Goal: Information Seeking & Learning: Find specific fact

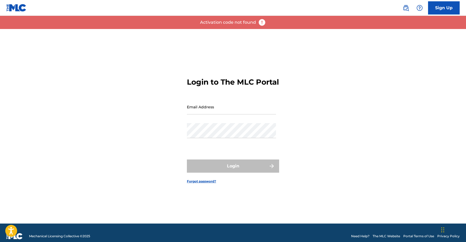
click at [402, 8] on img at bounding box center [405, 8] width 6 height 6
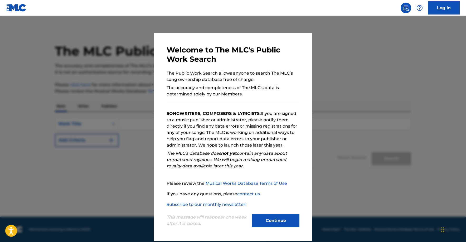
click at [267, 216] on button "Continue" at bounding box center [275, 220] width 47 height 13
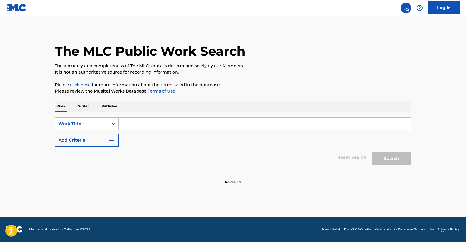
click at [159, 123] on input "Search Form" at bounding box center [265, 123] width 292 height 13
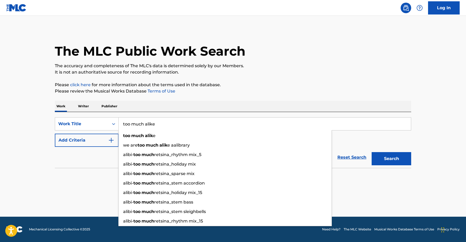
type input "too much alike"
click at [371, 152] on button "Search" at bounding box center [391, 158] width 40 height 13
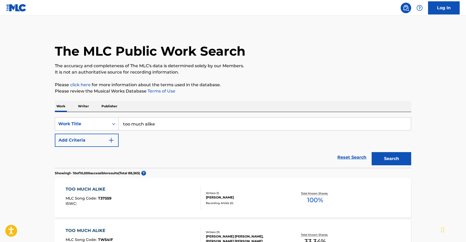
scroll to position [35, 0]
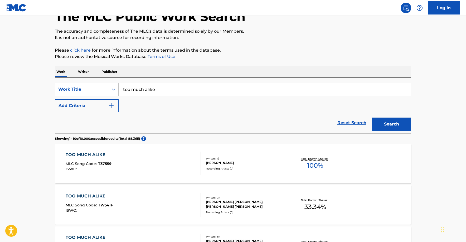
click at [99, 107] on button "Add Criteria" at bounding box center [87, 105] width 64 height 13
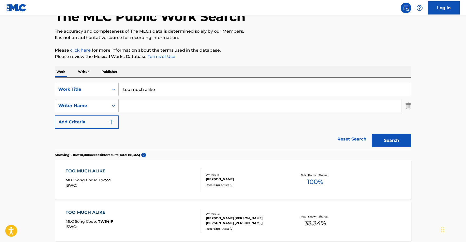
click at [145, 107] on input "Search Form" at bounding box center [260, 105] width 282 height 13
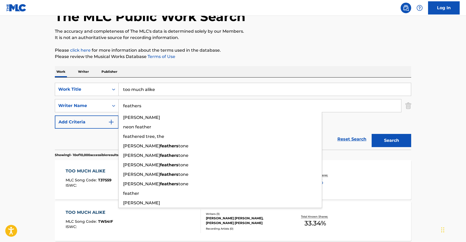
type input "feathers"
click at [371, 134] on button "Search" at bounding box center [391, 140] width 40 height 13
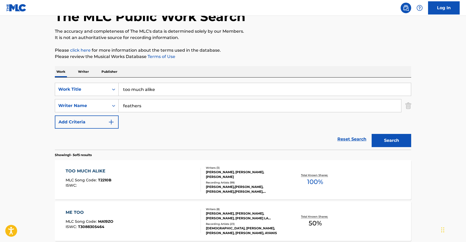
click at [243, 164] on div "TOO MUCH ALIKE MLC Song Code : T2210B ISWC : Writers ( 3 ) [PERSON_NAME], [PERS…" at bounding box center [233, 180] width 356 height 40
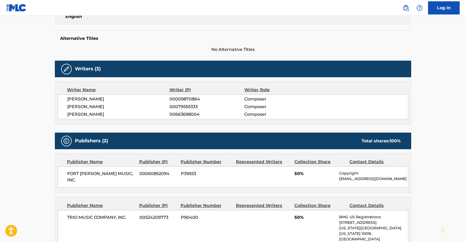
scroll to position [150, 0]
